Goal: Find contact information: Find contact information

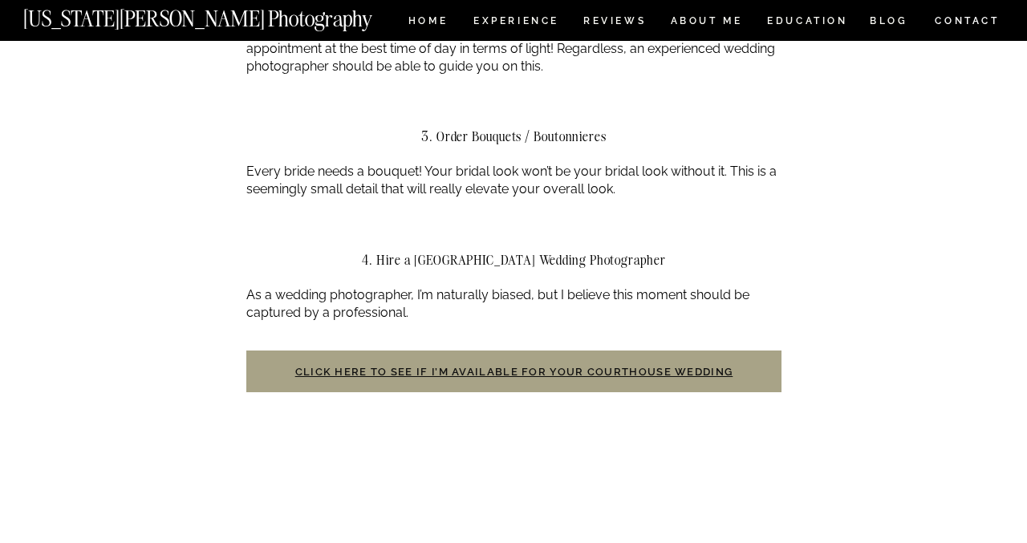
scroll to position [1691, 0]
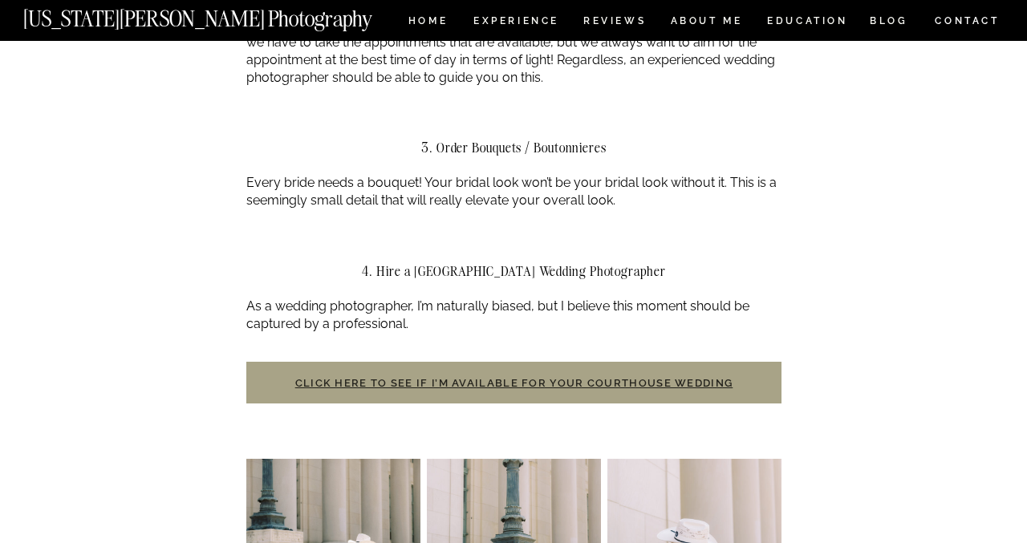
click at [607, 383] on link "Click here to see if I’m available for your courthouse wedding" at bounding box center [514, 383] width 438 height 12
